Goal: Find specific page/section: Find specific page/section

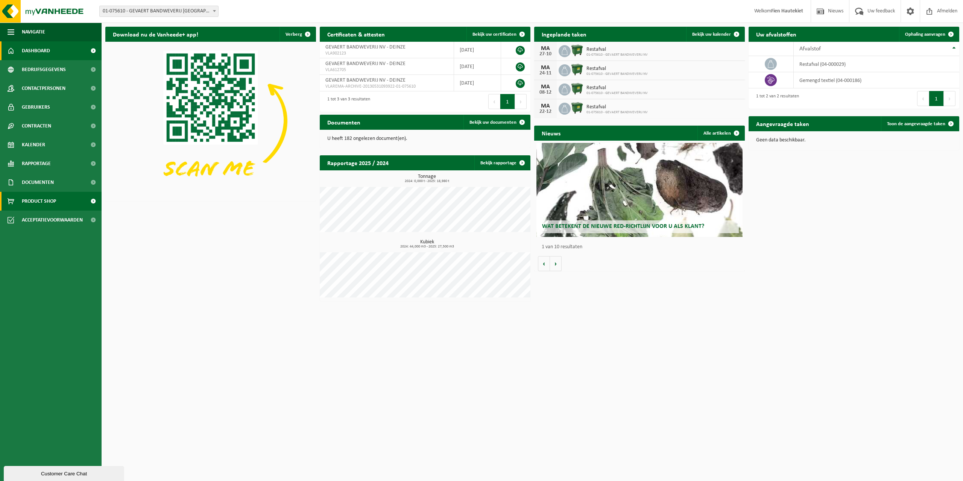
click at [67, 205] on link "Product Shop" at bounding box center [51, 201] width 102 height 19
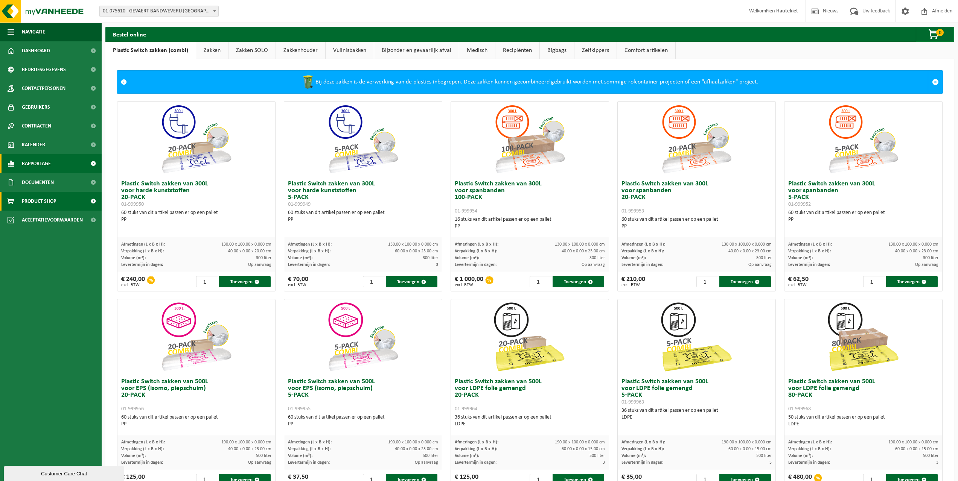
click at [64, 162] on link "Rapportage" at bounding box center [51, 163] width 102 height 19
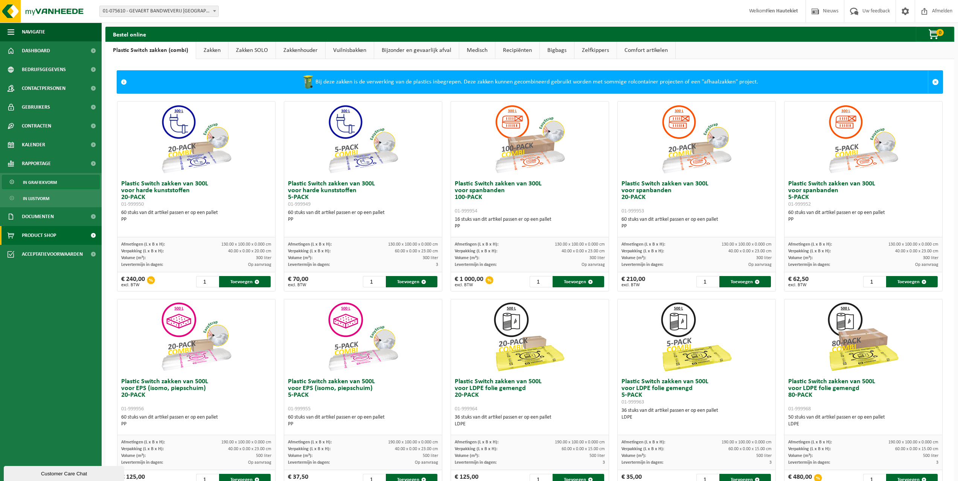
drag, startPoint x: 52, startPoint y: 178, endPoint x: 52, endPoint y: 181, distance: 3.8
click at [51, 178] on span "In grafiekvorm" at bounding box center [40, 182] width 34 height 14
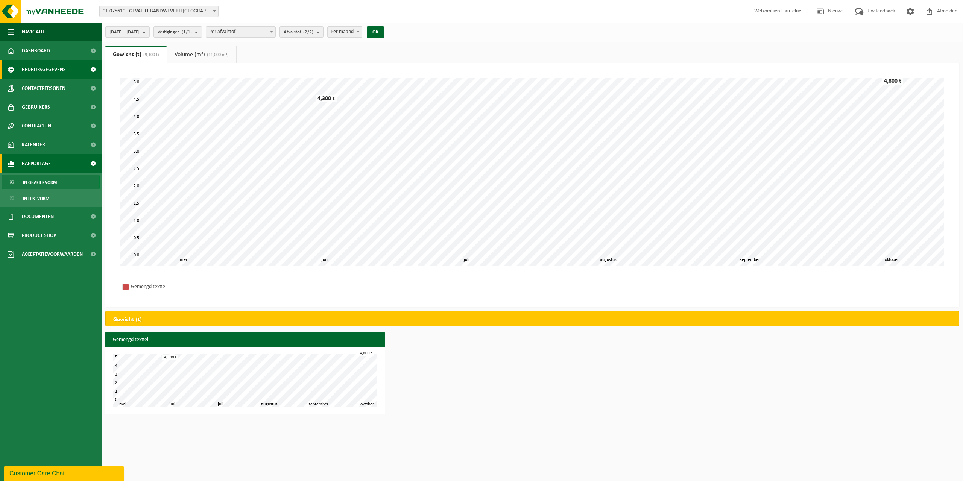
click at [55, 78] on span "Bedrijfsgegevens" at bounding box center [44, 69] width 44 height 19
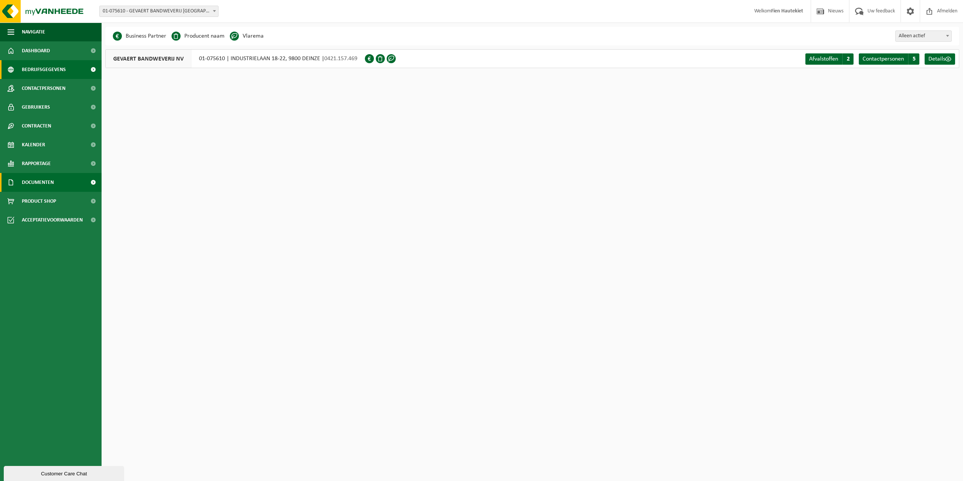
click at [95, 183] on span at bounding box center [93, 182] width 17 height 19
click at [50, 200] on link "Facturen" at bounding box center [51, 201] width 98 height 14
